Goal: Complete application form

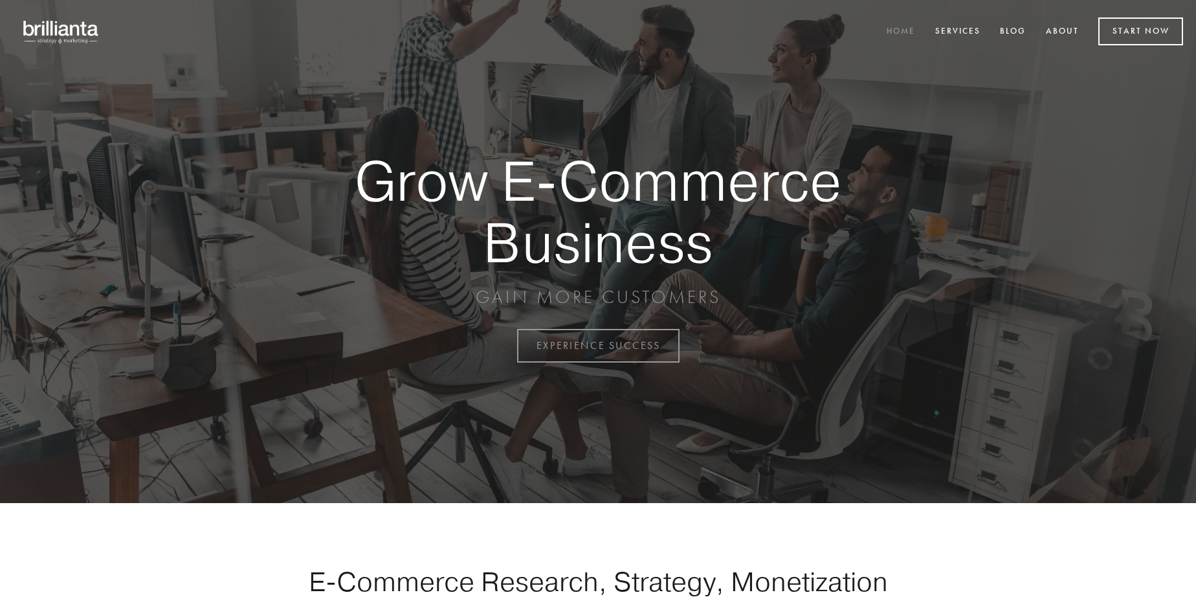
scroll to position [3393, 0]
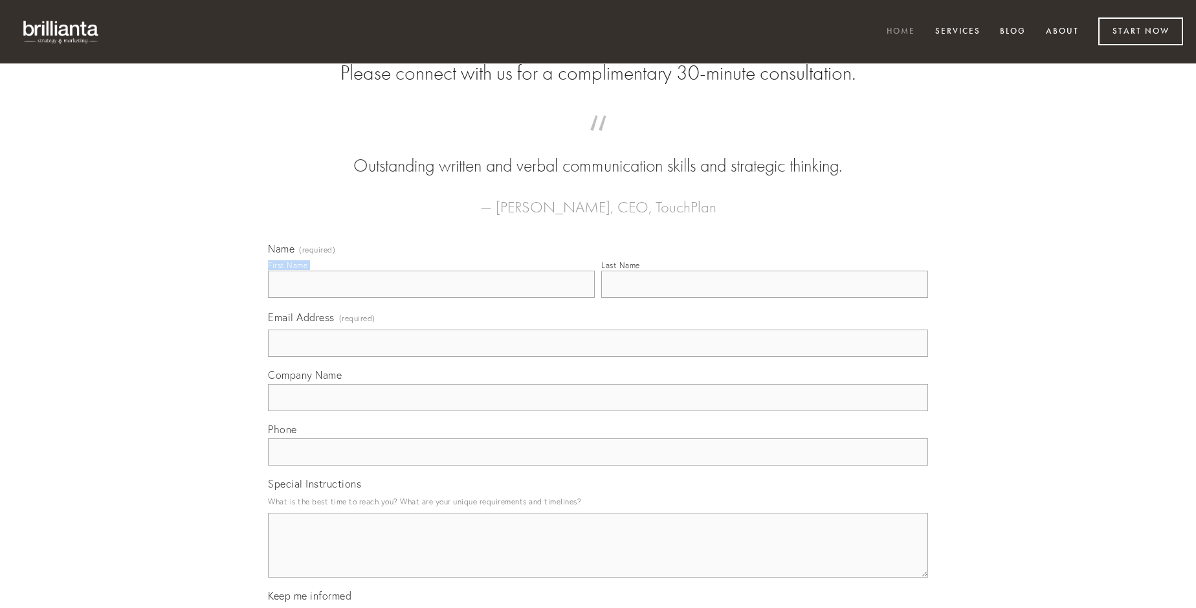
type input "[PERSON_NAME]"
click at [764, 298] on input "Last Name" at bounding box center [764, 284] width 327 height 27
type input "[PERSON_NAME]"
click at [598, 357] on input "Email Address (required)" at bounding box center [598, 342] width 660 height 27
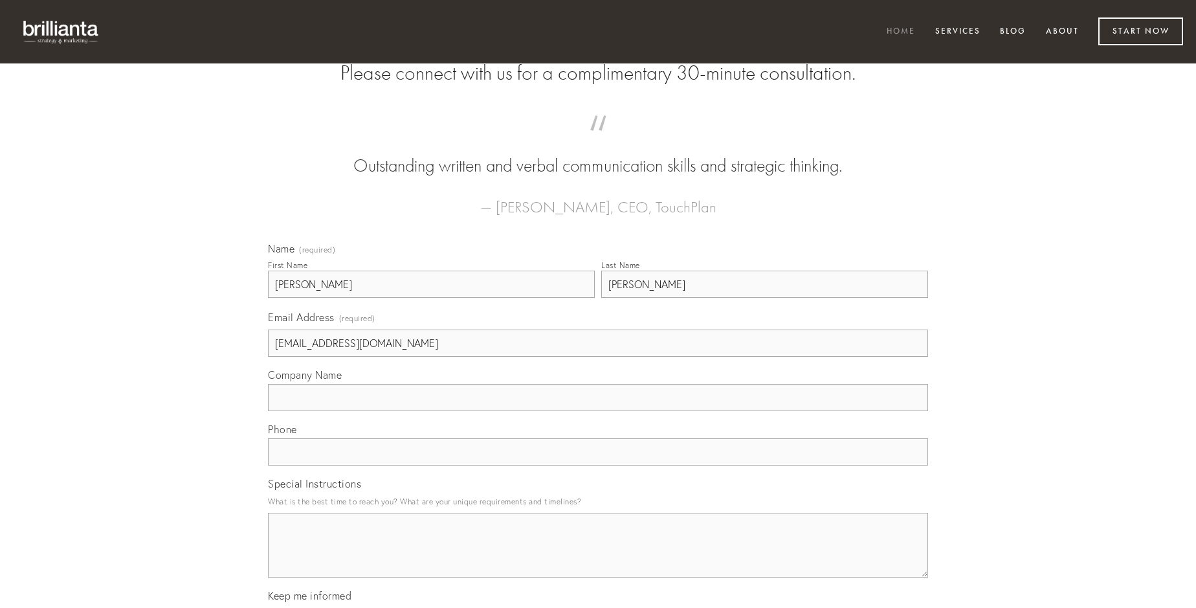
type input "[EMAIL_ADDRESS][DOMAIN_NAME]"
click at [598, 411] on input "Company Name" at bounding box center [598, 397] width 660 height 27
type input "thesis"
click at [598, 465] on input "text" at bounding box center [598, 451] width 660 height 27
click at [598, 557] on textarea "Special Instructions" at bounding box center [598, 545] width 660 height 65
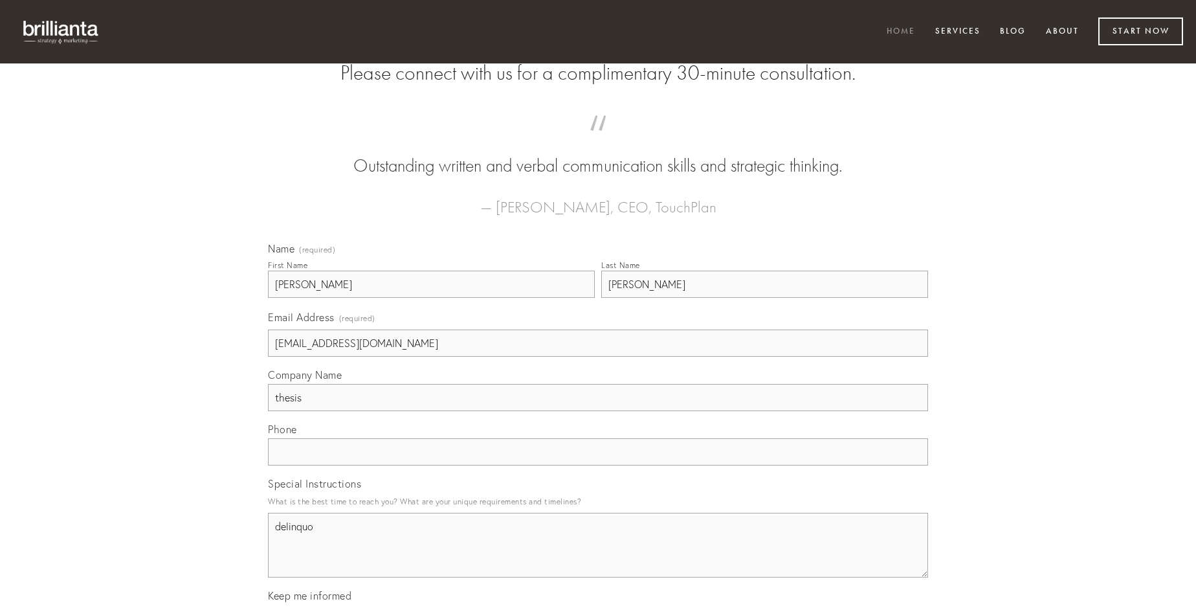
type textarea "delinquo"
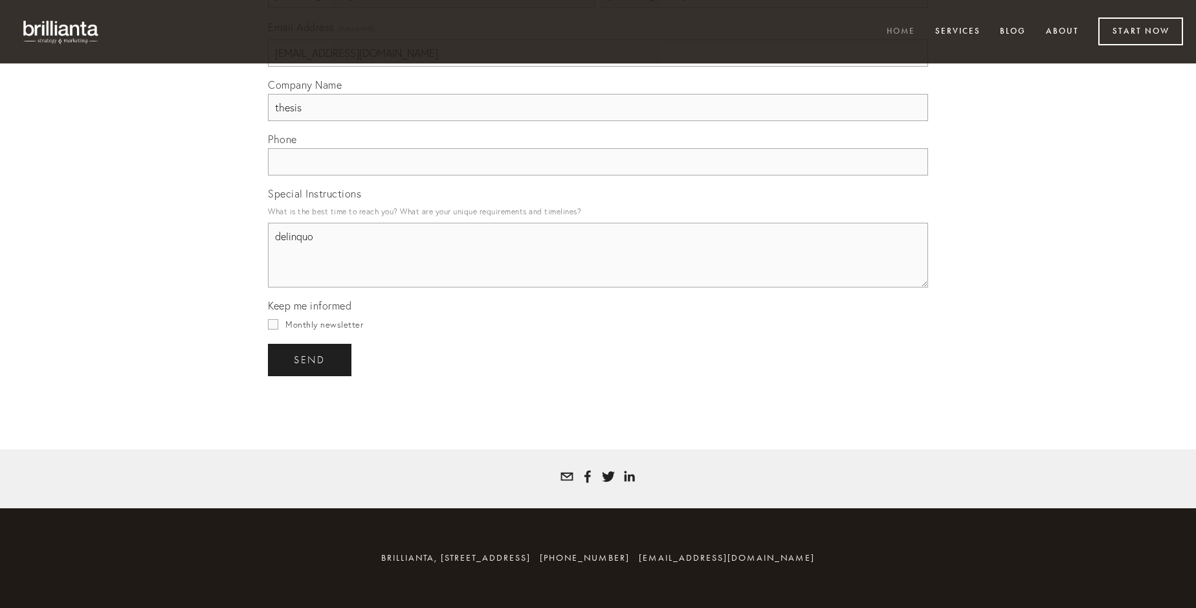
click at [311, 359] on span "send" at bounding box center [310, 360] width 32 height 12
